Goal: Consume media (video, audio): Consume media (video, audio)

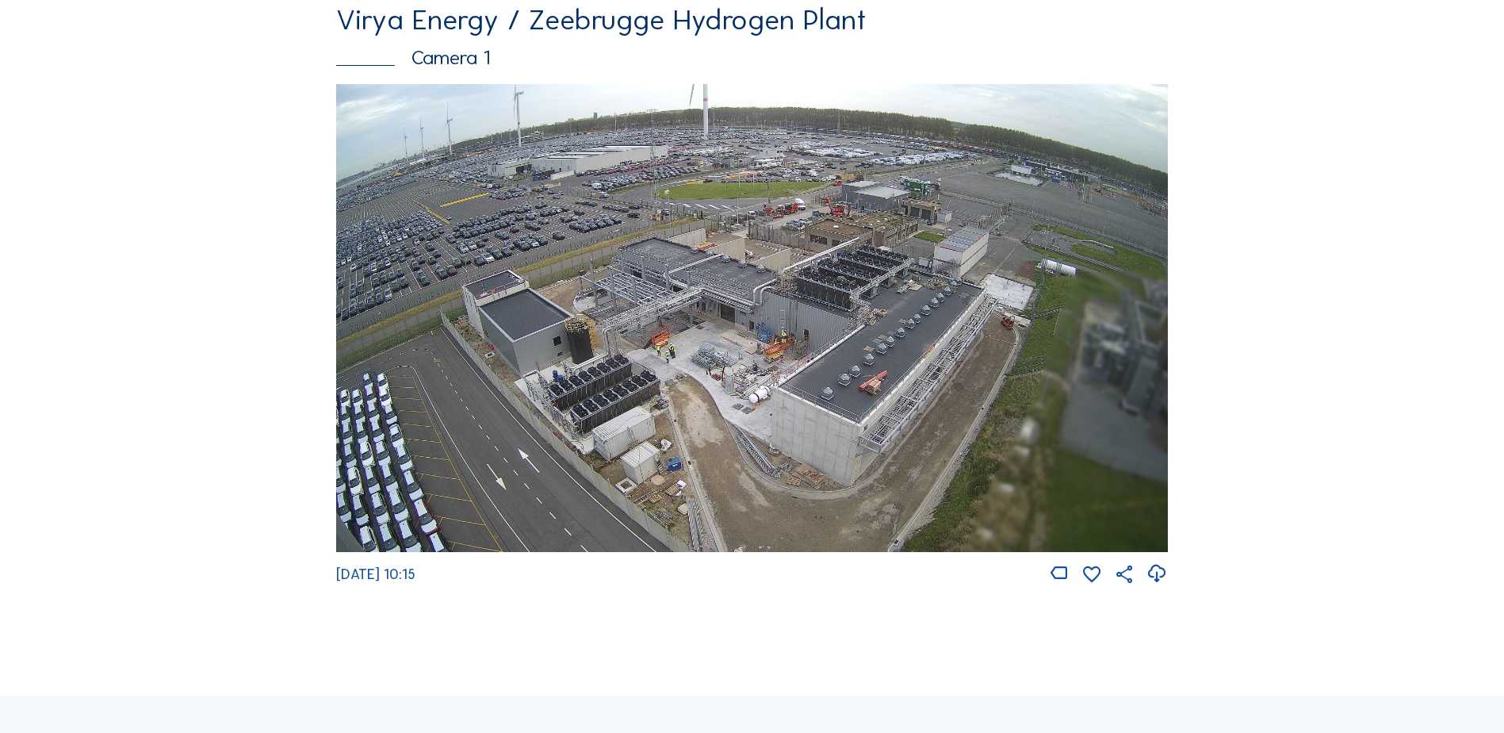
scroll to position [159, 0]
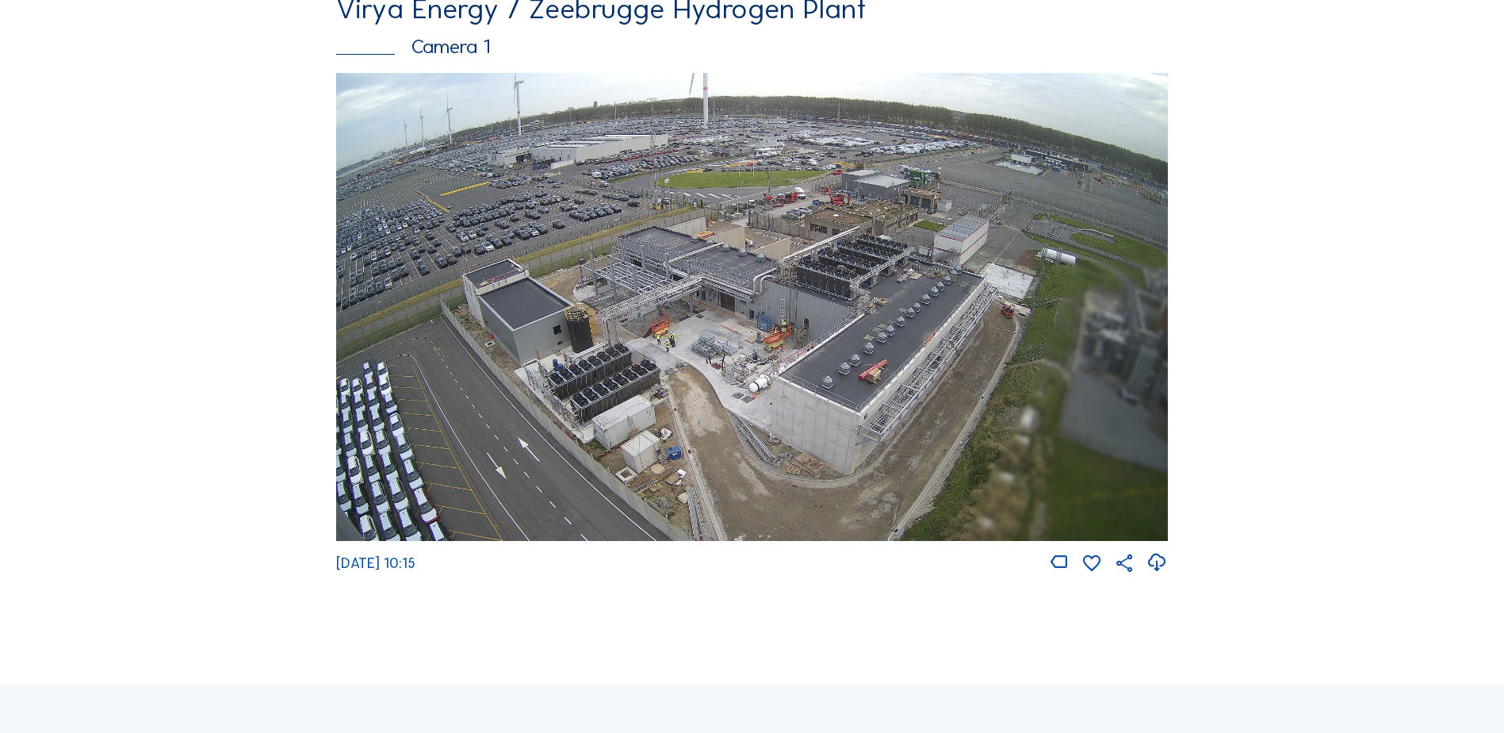
click at [666, 431] on img at bounding box center [752, 307] width 832 height 468
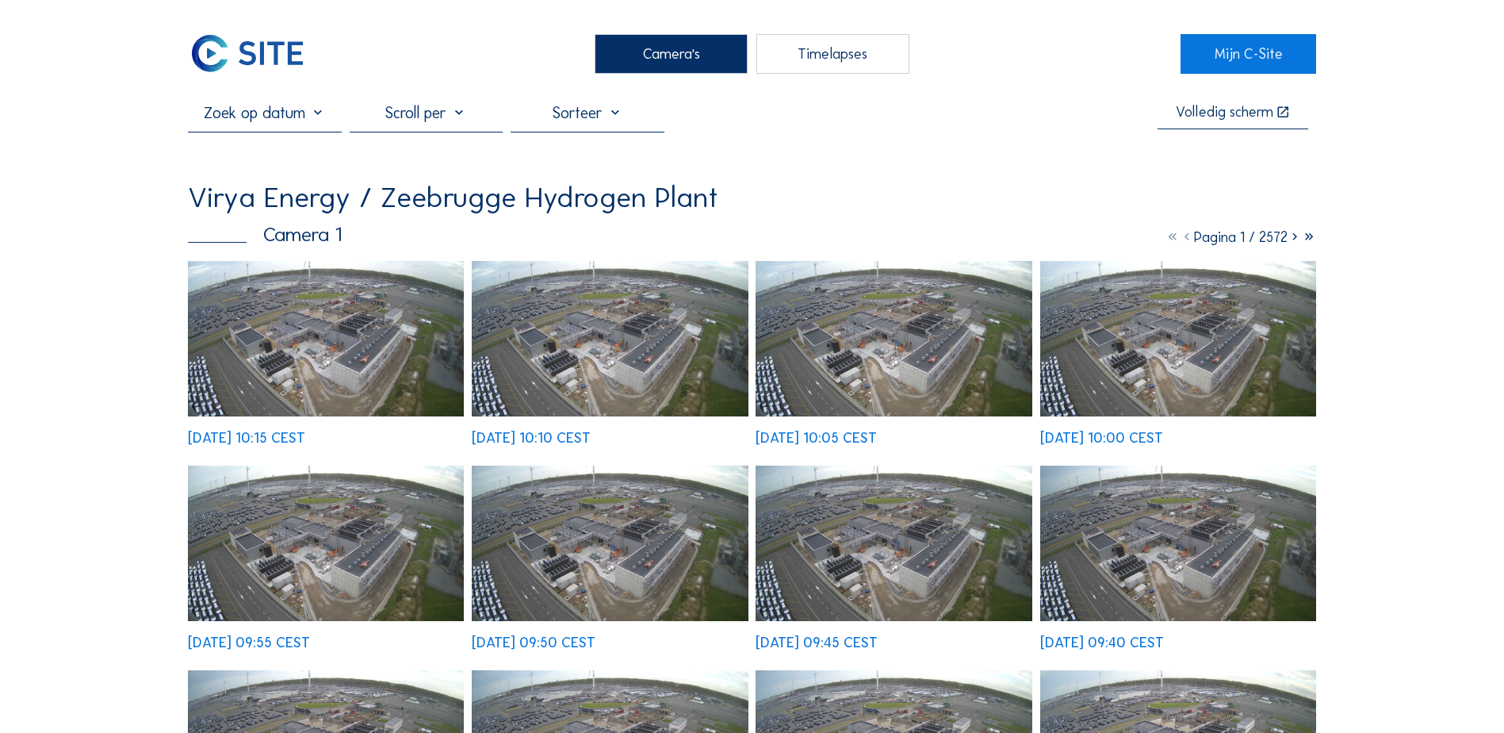
click at [385, 322] on img at bounding box center [326, 338] width 276 height 155
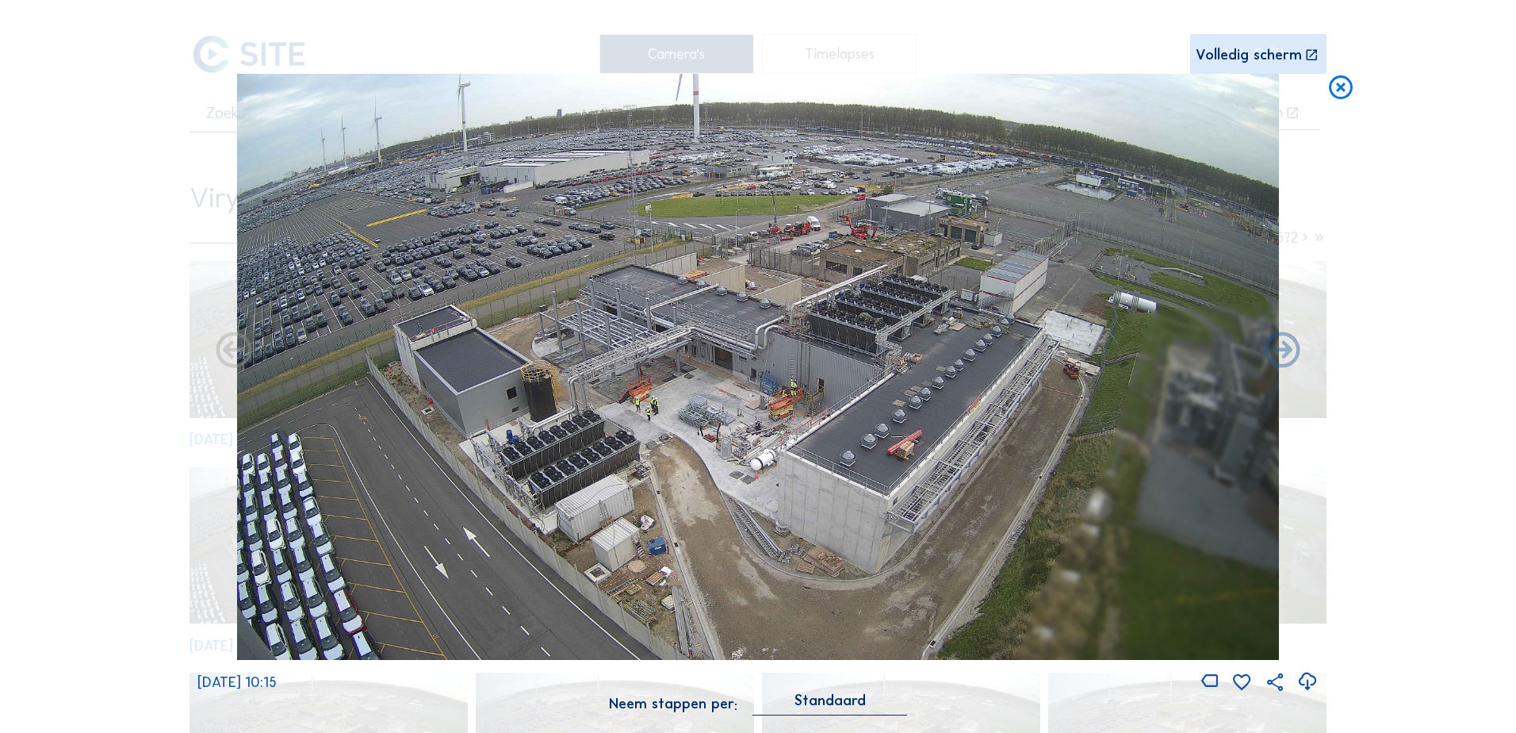
click at [1250, 48] on div "Volledig scherm" at bounding box center [1249, 55] width 106 height 15
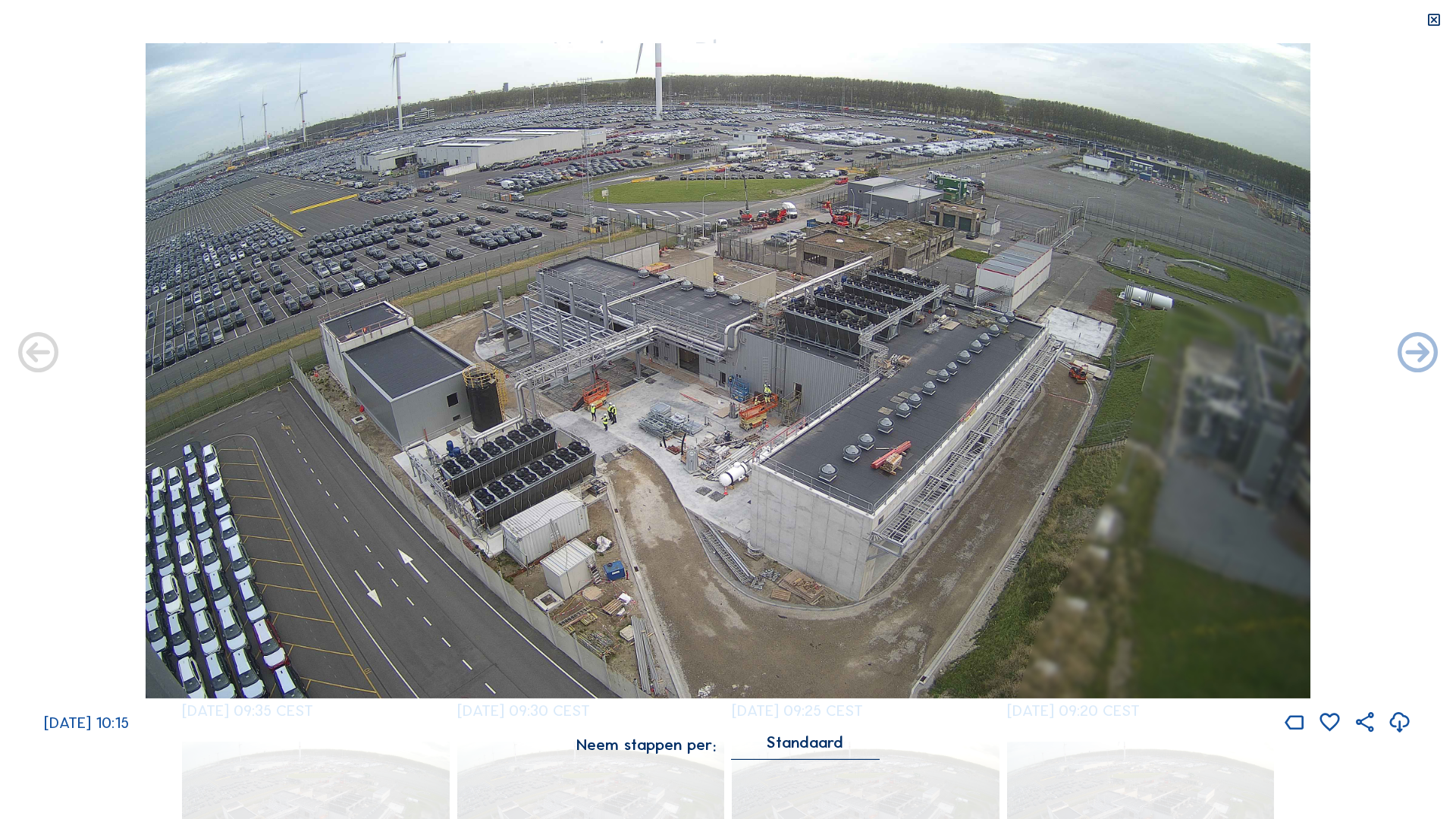
click at [1433, 22] on icon at bounding box center [1434, 20] width 16 height 16
